Goal: Task Accomplishment & Management: Complete application form

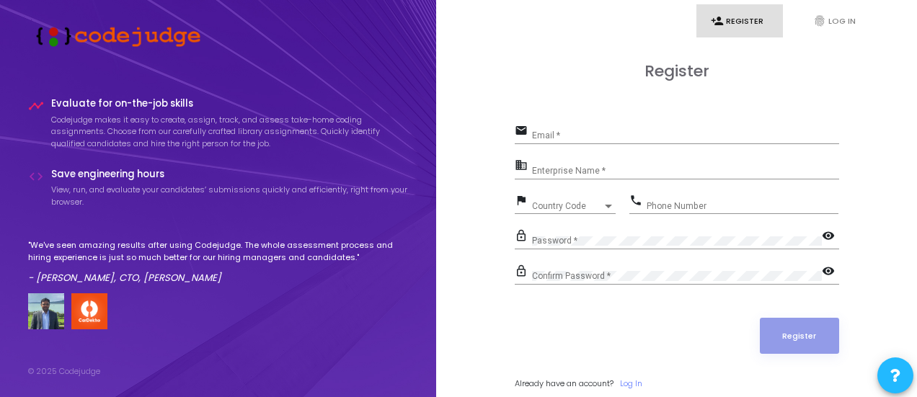
click at [607, 141] on div "Email *" at bounding box center [685, 133] width 307 height 22
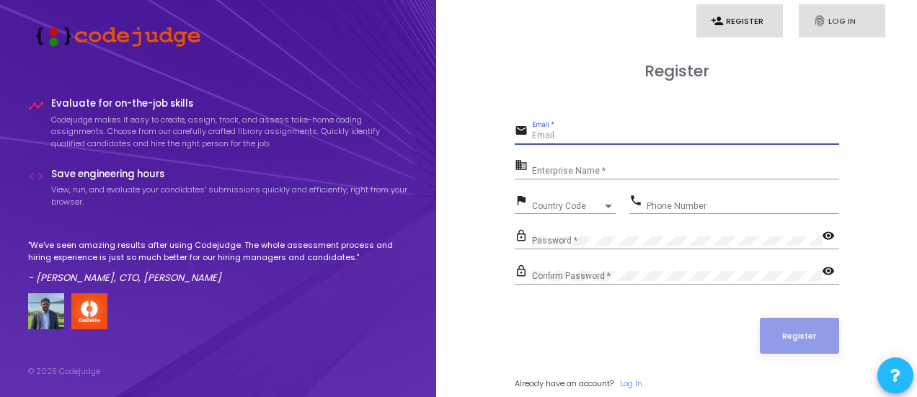
click at [821, 22] on icon "fingerprint" at bounding box center [819, 20] width 13 height 13
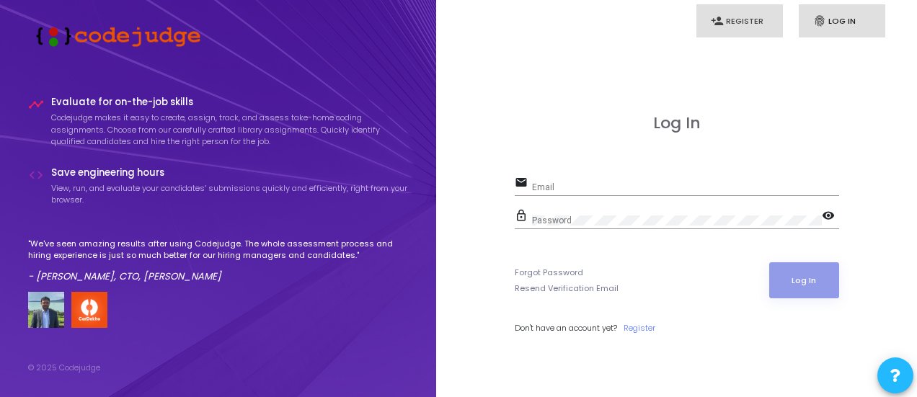
click at [737, 30] on link "person_add Register" at bounding box center [739, 21] width 87 height 34
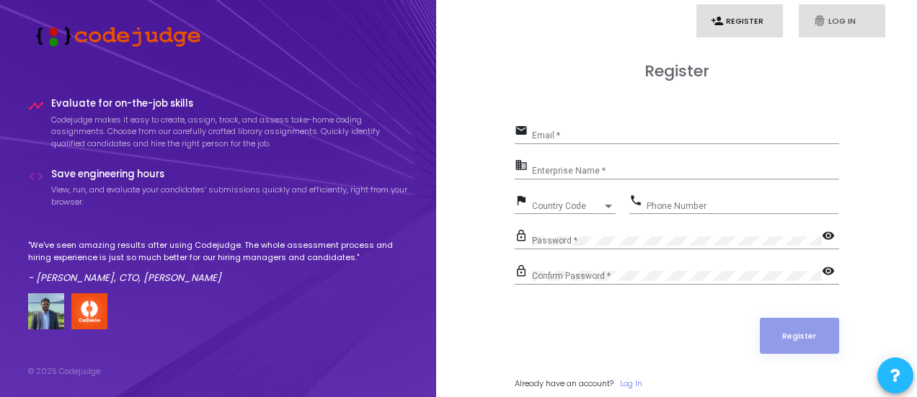
drag, startPoint x: 846, startPoint y: 30, endPoint x: 835, endPoint y: 33, distance: 11.2
click at [844, 31] on link "fingerprint Log In" at bounding box center [842, 21] width 87 height 34
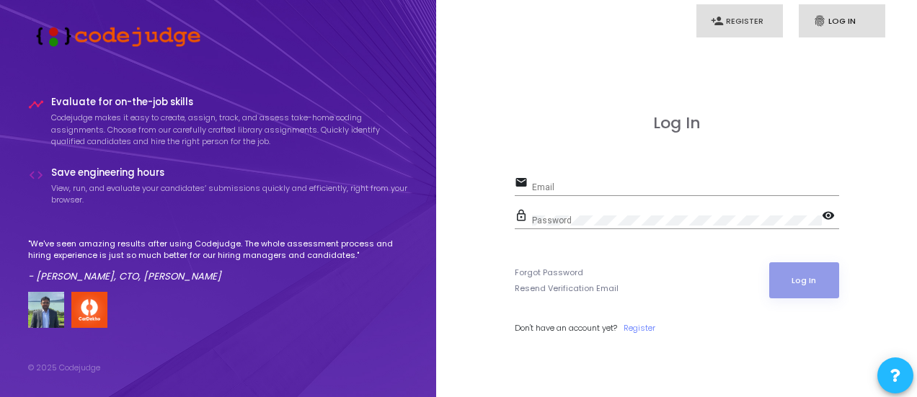
click at [747, 32] on link "person_add Register" at bounding box center [739, 21] width 87 height 34
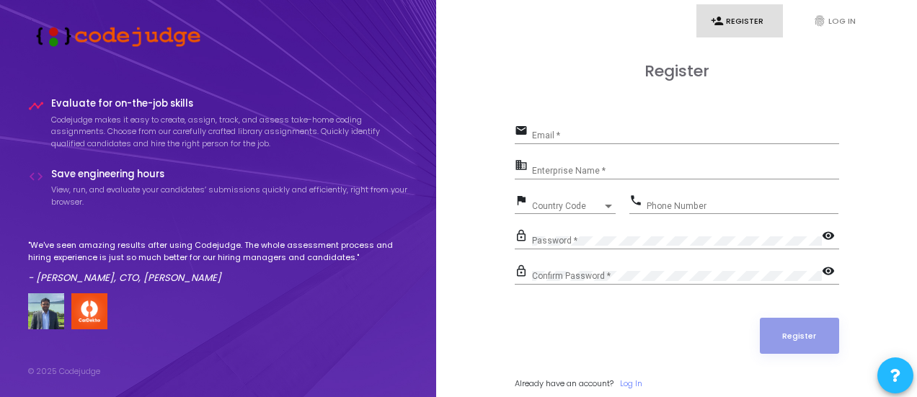
click at [669, 128] on div "Email *" at bounding box center [685, 133] width 307 height 22
type input "[DOMAIN_NAME][EMAIL_ADDRESS][DOMAIN_NAME]"
click at [637, 378] on link "Log In" at bounding box center [631, 384] width 22 height 12
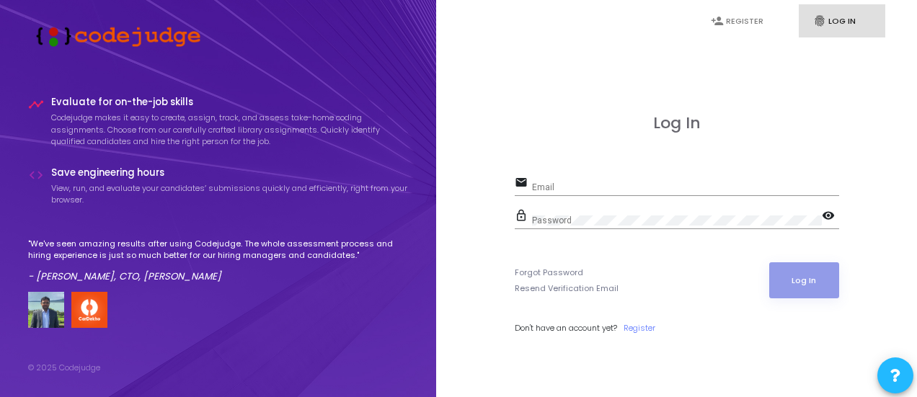
click at [701, 182] on input "Email" at bounding box center [685, 187] width 307 height 10
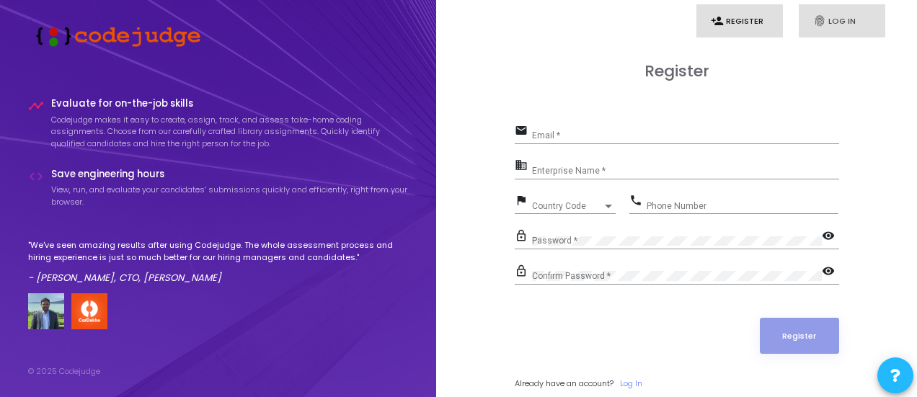
drag, startPoint x: 835, startPoint y: 22, endPoint x: 823, endPoint y: 22, distance: 11.6
click at [834, 22] on link "fingerprint Log In" at bounding box center [842, 21] width 87 height 34
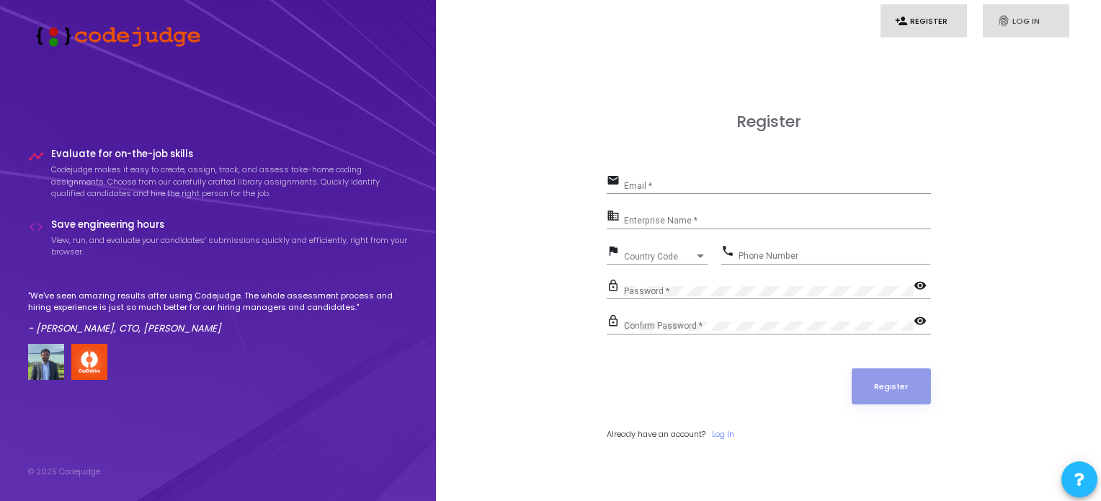
click at [1012, 22] on link "fingerprint Log In" at bounding box center [1026, 21] width 87 height 34
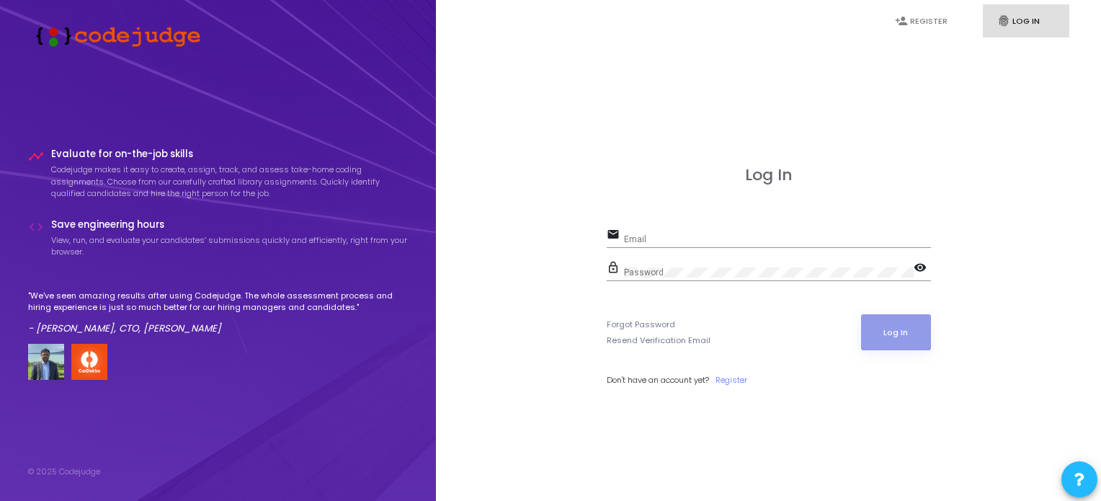
click at [661, 234] on input "Email" at bounding box center [777, 239] width 307 height 10
click at [920, 272] on mat-icon "visibility" at bounding box center [922, 268] width 17 height 17
drag, startPoint x: 701, startPoint y: 133, endPoint x: 691, endPoint y: 131, distance: 11.0
click at [694, 131] on div "Log In email Email Required field lock_outline Password visibility_off Required…" at bounding box center [769, 292] width 634 height 501
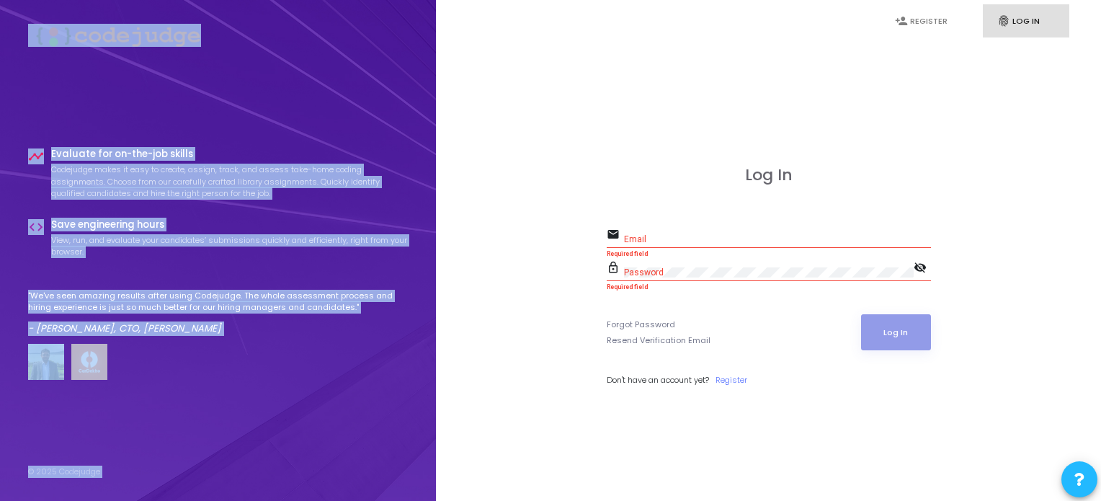
drag, startPoint x: 497, startPoint y: 8, endPoint x: 344, endPoint y: -87, distance: 180.6
click at [344, 0] on html "timeline Evaluate for on-the-job skills Codejudge makes it easy to create, assi…" at bounding box center [550, 250] width 1101 height 501
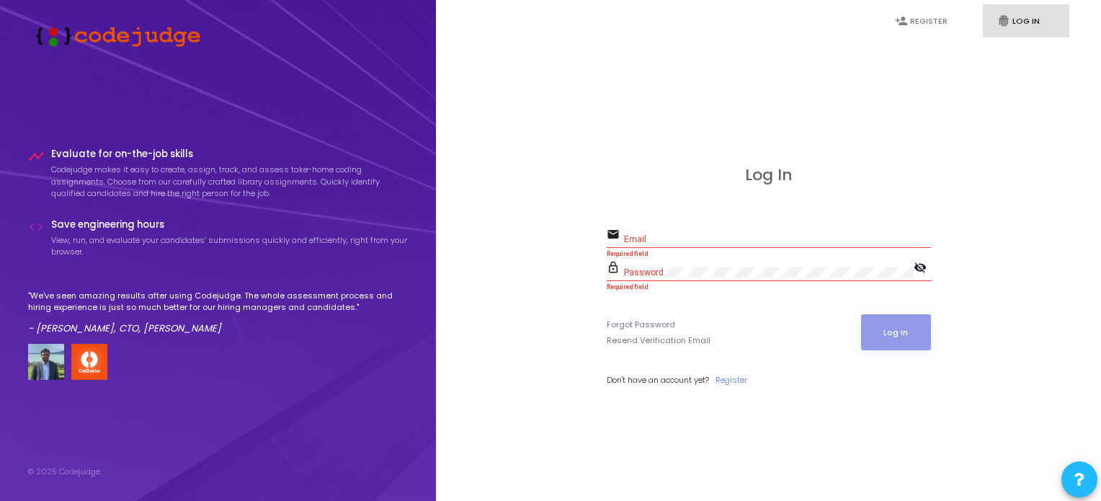
click at [698, 228] on div "Email" at bounding box center [777, 236] width 307 height 22
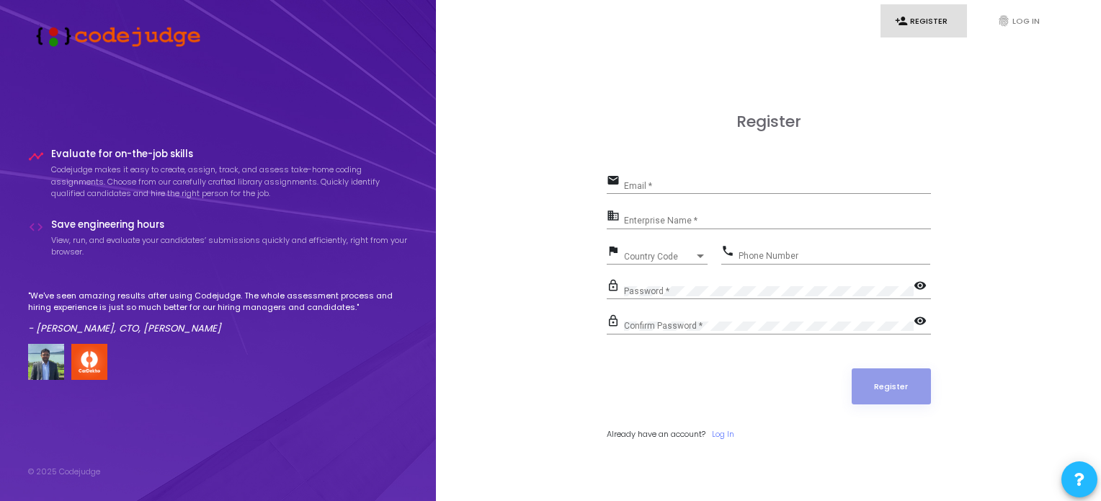
click at [647, 182] on input "Email *" at bounding box center [777, 186] width 307 height 10
click at [645, 223] on input "Enterprise Name *" at bounding box center [777, 221] width 307 height 10
drag, startPoint x: 645, startPoint y: 182, endPoint x: 640, endPoint y: 190, distance: 10.0
click at [645, 182] on input "Email *" at bounding box center [777, 186] width 307 height 10
type input "[DOMAIN_NAME][EMAIL_ADDRESS][DOMAIN_NAME]"
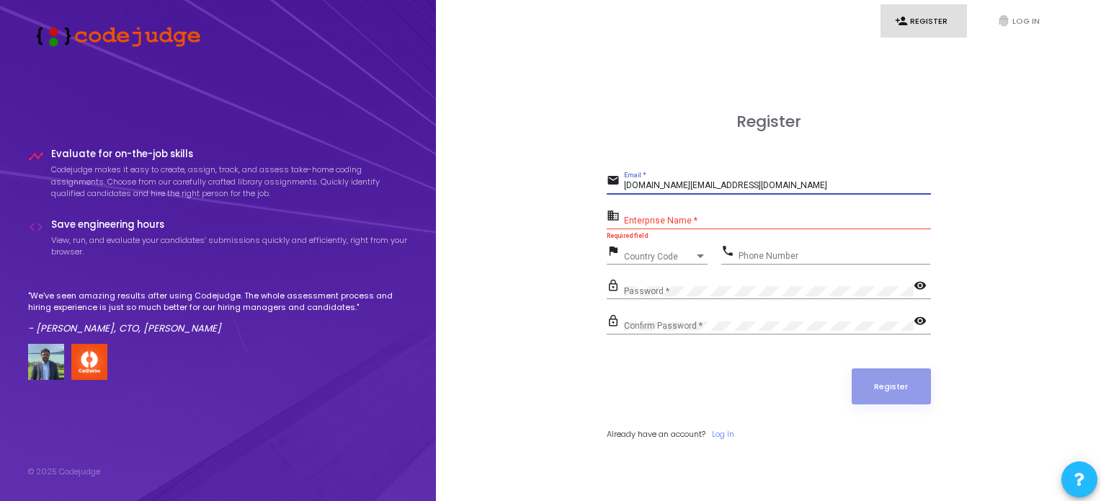
click at [721, 221] on input "Enterprise Name *" at bounding box center [777, 221] width 307 height 10
click at [687, 227] on div "Enterprise Name *" at bounding box center [777, 218] width 307 height 22
drag, startPoint x: 626, startPoint y: 210, endPoint x: 714, endPoint y: 220, distance: 88.5
click at [722, 206] on div "business Enterprise Name *" at bounding box center [769, 217] width 324 height 23
click at [707, 224] on input "Enterprise Name *" at bounding box center [777, 221] width 307 height 10
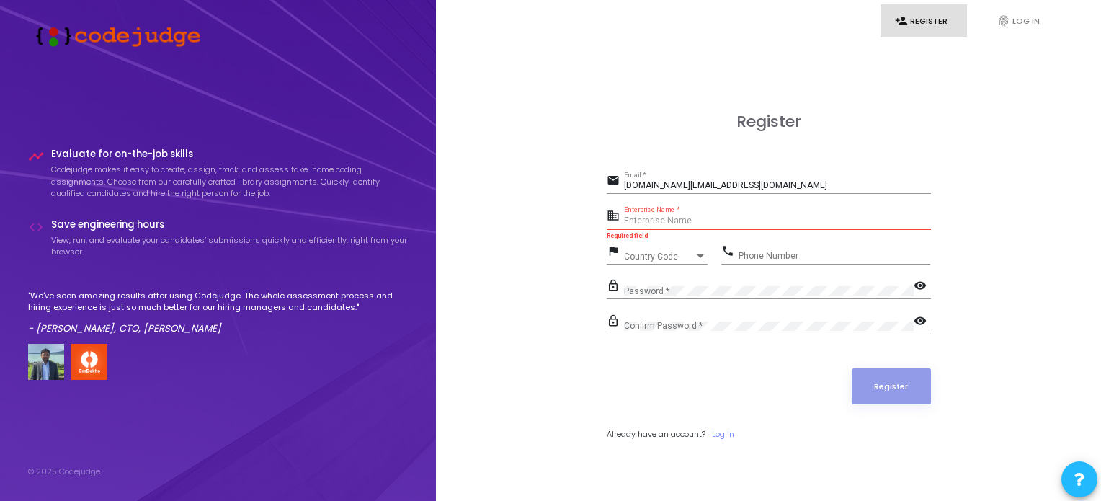
click at [675, 257] on div "Country Code" at bounding box center [659, 256] width 71 height 9
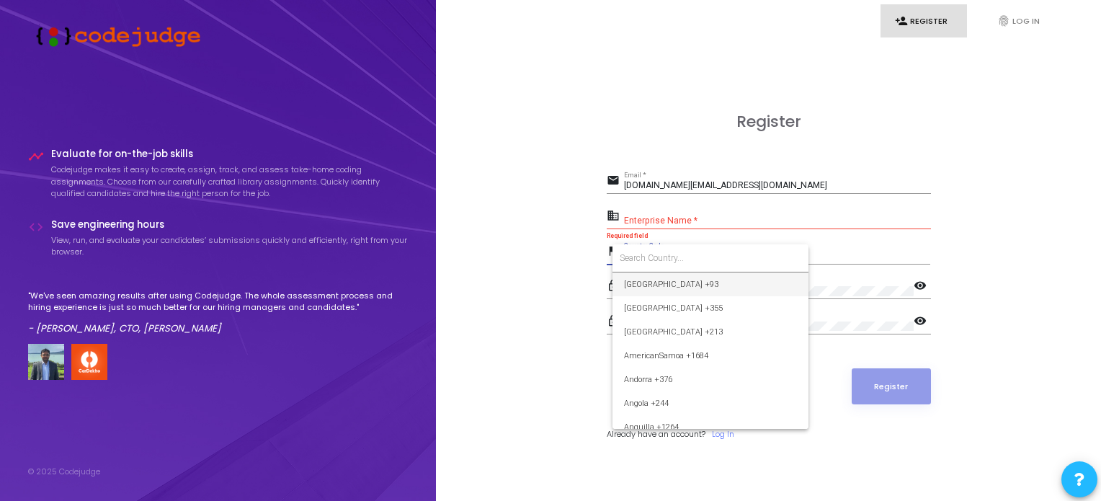
click at [717, 253] on input at bounding box center [711, 258] width 182 height 13
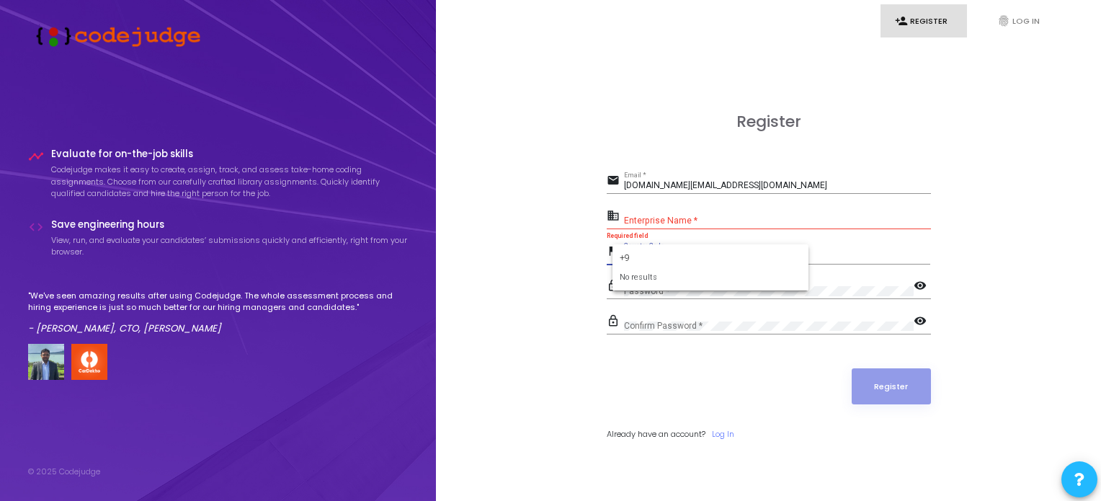
type input "+"
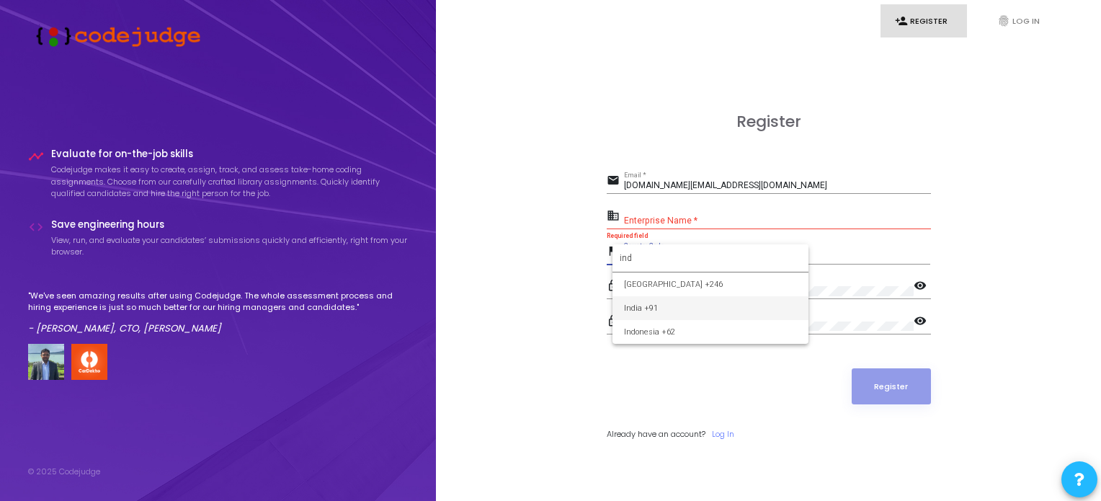
type input "ind"
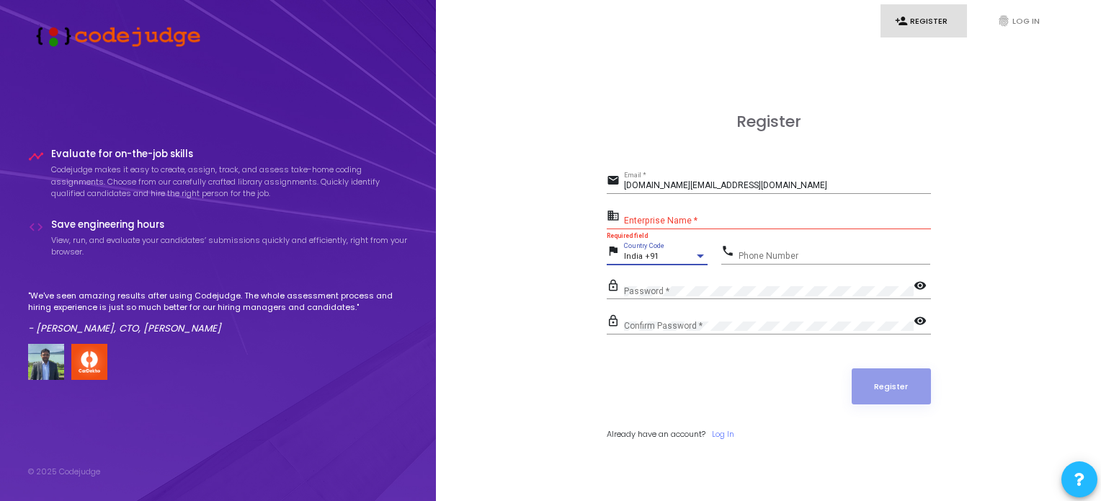
click at [755, 248] on div "Phone Number" at bounding box center [835, 252] width 192 height 22
click at [701, 203] on div "email [DOMAIN_NAME][EMAIL_ADDRESS][DOMAIN_NAME] Email *" at bounding box center [769, 187] width 324 height 33
click at [718, 217] on input "Enterprise Name *" at bounding box center [777, 221] width 307 height 10
click at [794, 254] on input "Phone Number" at bounding box center [835, 256] width 192 height 10
type input "8529747571"
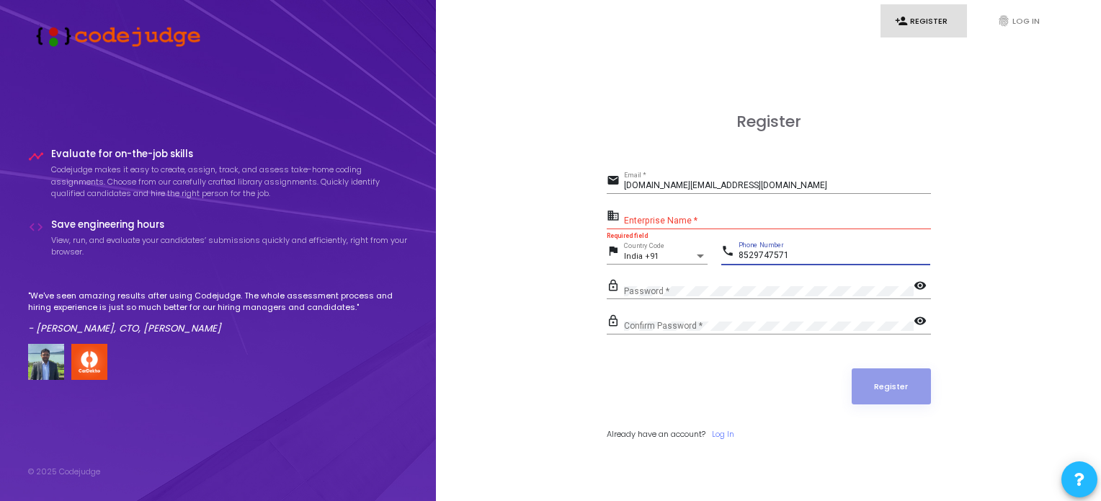
click at [914, 288] on div "lock_outline Password * visibility" at bounding box center [769, 287] width 324 height 23
click at [914, 288] on mat-icon "visibility" at bounding box center [922, 286] width 17 height 17
click at [922, 285] on mat-icon "visibility_off" at bounding box center [922, 286] width 17 height 17
click at [917, 285] on mat-icon "visibility" at bounding box center [922, 286] width 17 height 17
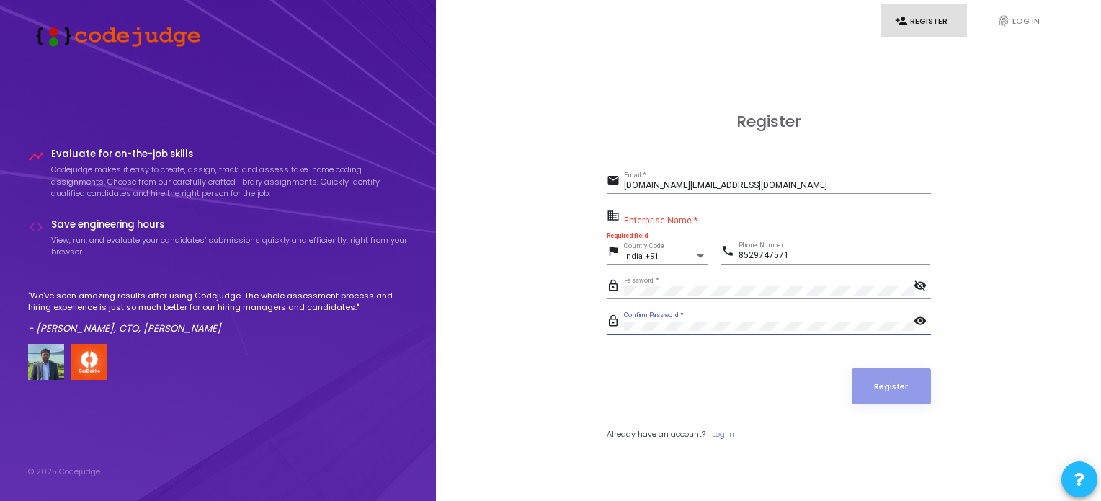
click at [922, 319] on mat-icon "visibility" at bounding box center [922, 322] width 17 height 17
click at [739, 208] on div "Enterprise Name *" at bounding box center [777, 218] width 307 height 22
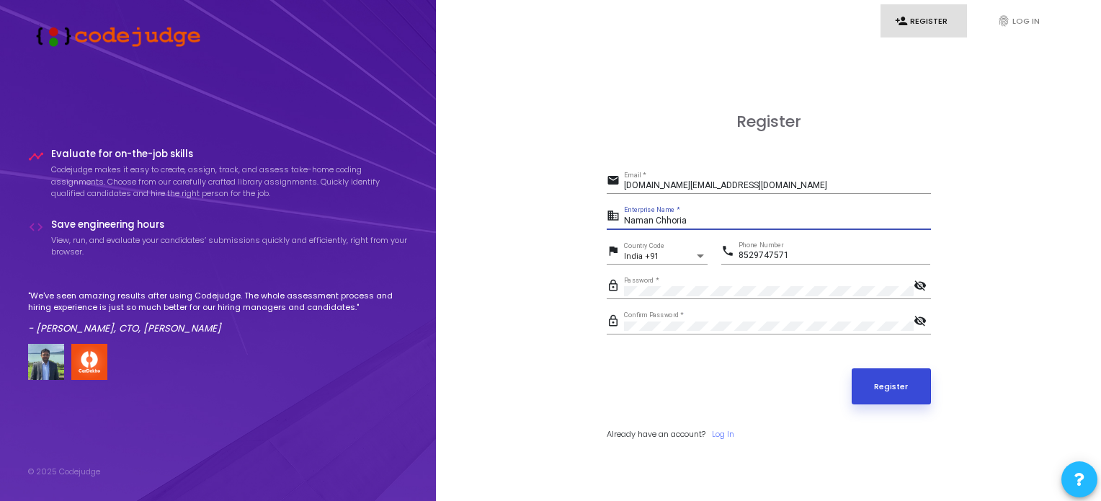
type input "Naman Chhoria"
click at [876, 394] on button "Register" at bounding box center [891, 386] width 79 height 36
click at [725, 440] on div "Register email namanjain343.work@gmail.com Email * business Naman Chhoria Enter…" at bounding box center [769, 292] width 324 height 360
click at [732, 431] on link "Log In" at bounding box center [723, 434] width 22 height 12
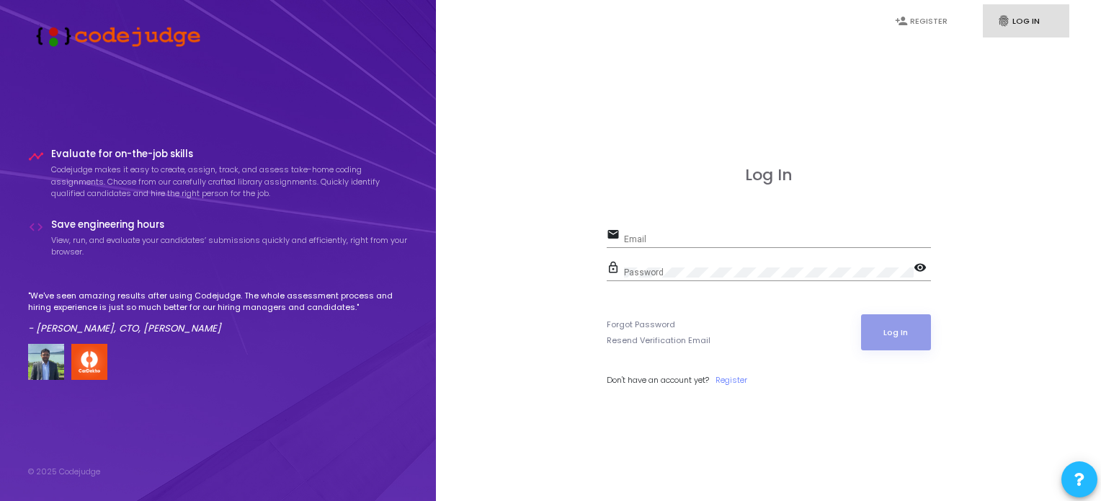
click at [739, 226] on div "Email" at bounding box center [777, 236] width 307 height 22
type input "namanjain343.work@gmail.com"
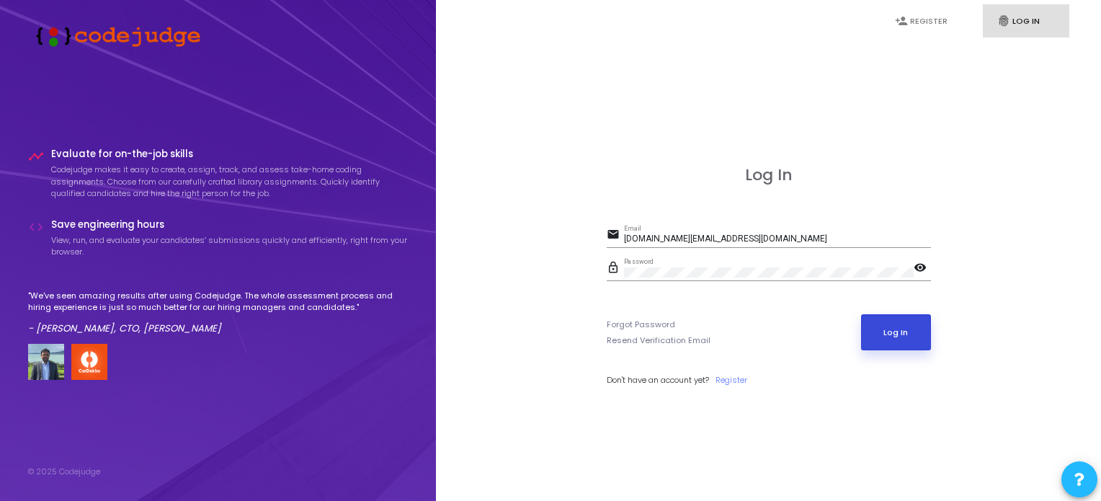
click at [885, 343] on button "Log In" at bounding box center [896, 332] width 70 height 36
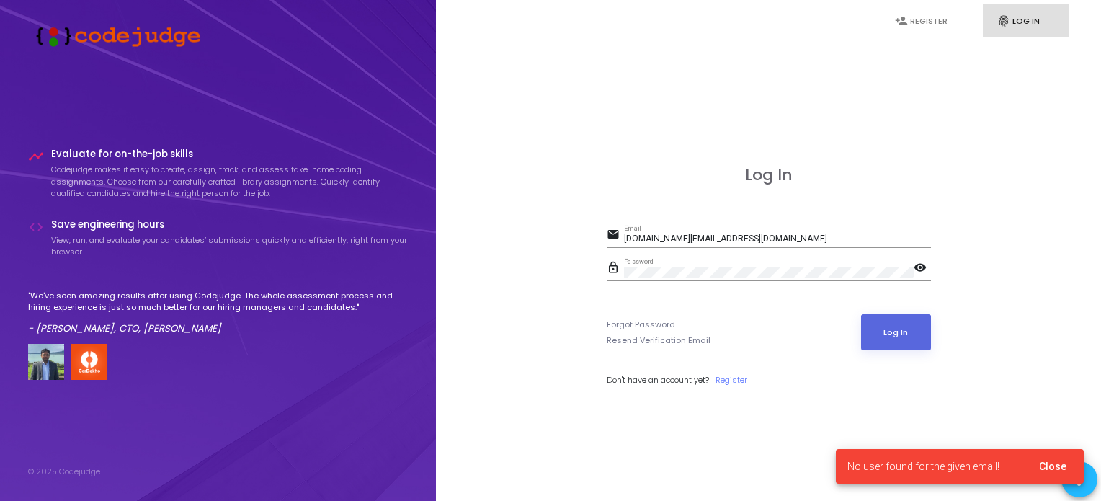
click at [925, 279] on div "lock_outline Password visibility" at bounding box center [769, 269] width 324 height 23
click at [925, 270] on mat-icon "visibility" at bounding box center [922, 268] width 17 height 17
